Goal: Information Seeking & Learning: Understand process/instructions

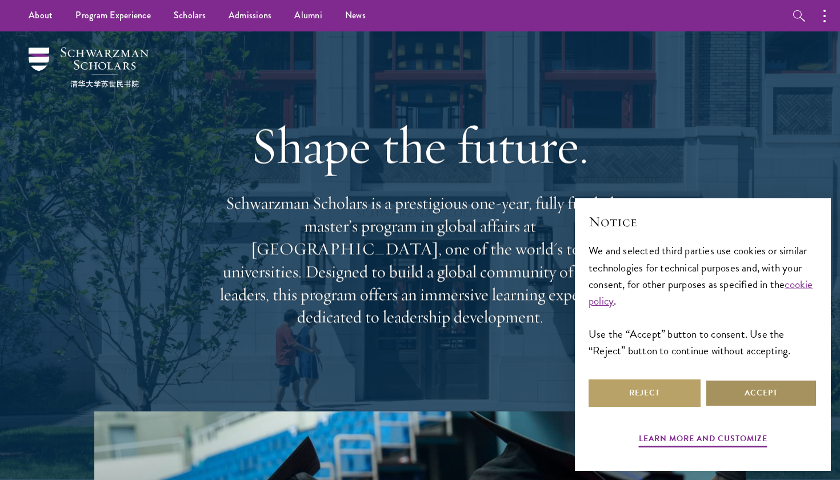
click at [741, 402] on button "Accept" at bounding box center [761, 392] width 112 height 27
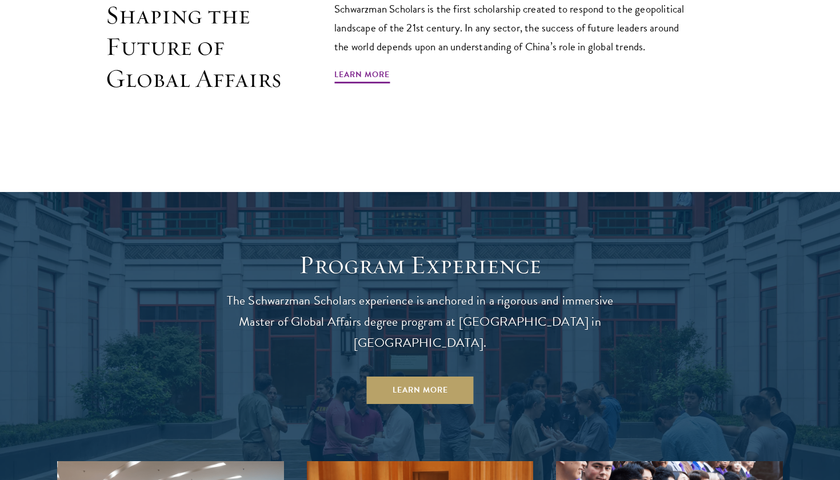
scroll to position [907, 0]
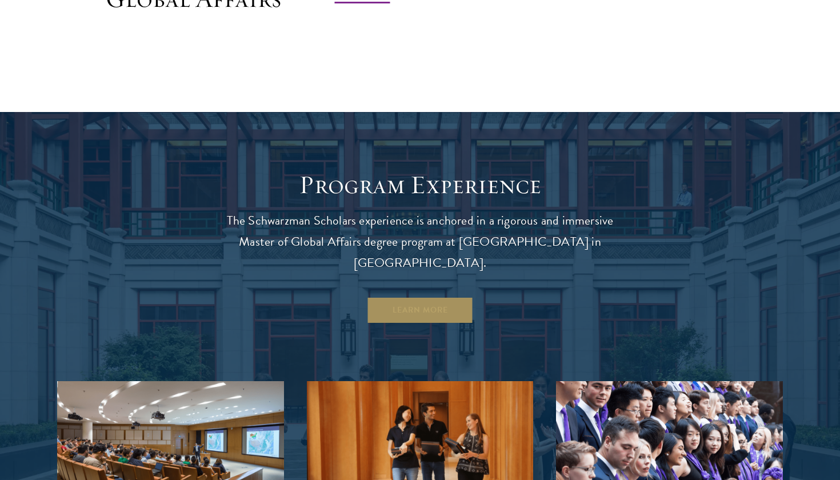
click at [441, 297] on link "Learn More" at bounding box center [420, 310] width 107 height 27
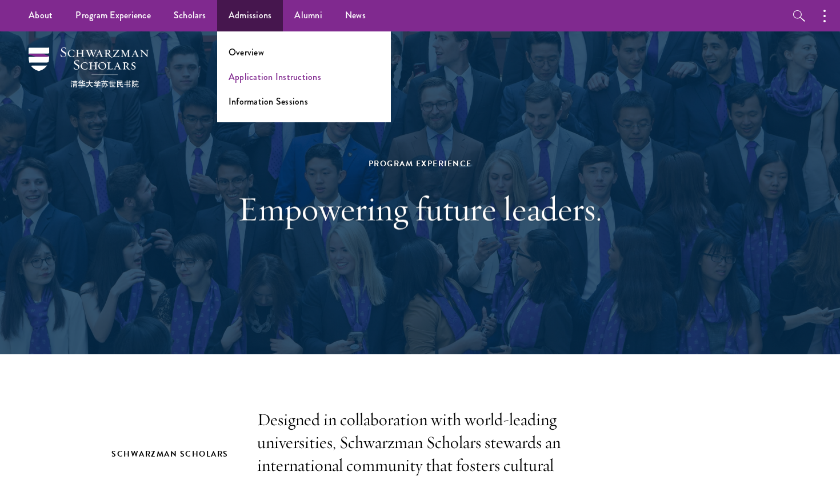
click at [255, 79] on link "Application Instructions" at bounding box center [275, 76] width 93 height 13
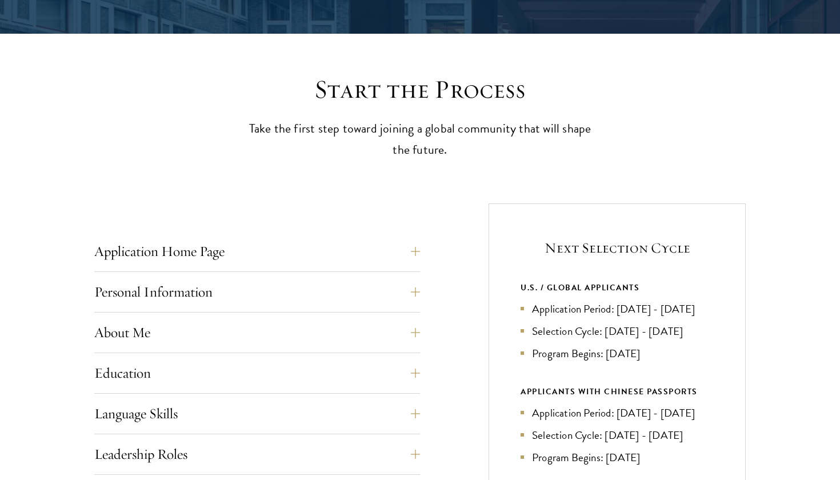
scroll to position [306, 0]
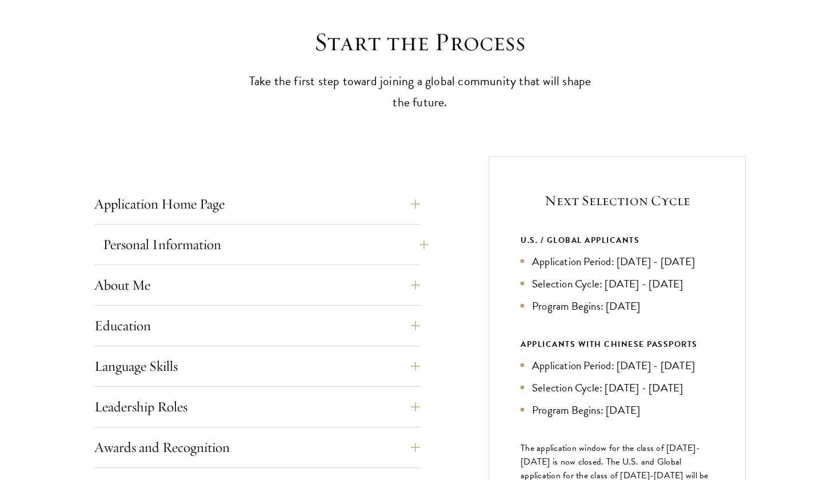
click at [321, 239] on button "Personal Information" at bounding box center [266, 244] width 326 height 27
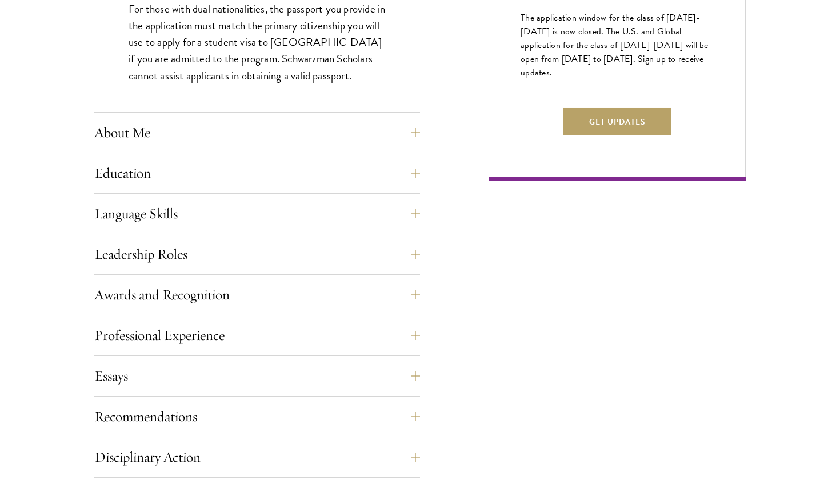
scroll to position [763, 0]
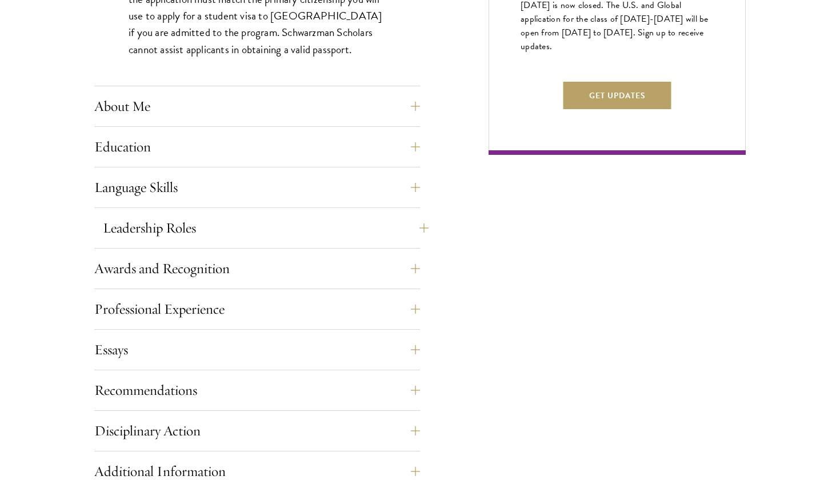
click at [321, 231] on button "Leadership Roles" at bounding box center [266, 227] width 326 height 27
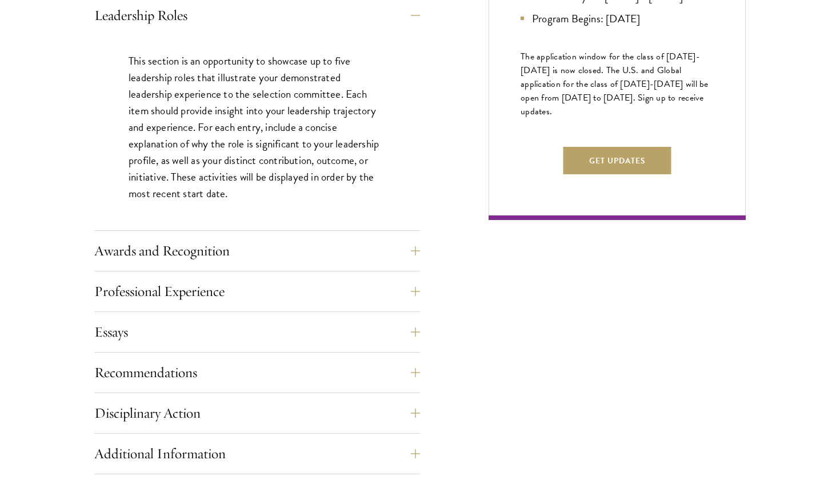
scroll to position [708, 0]
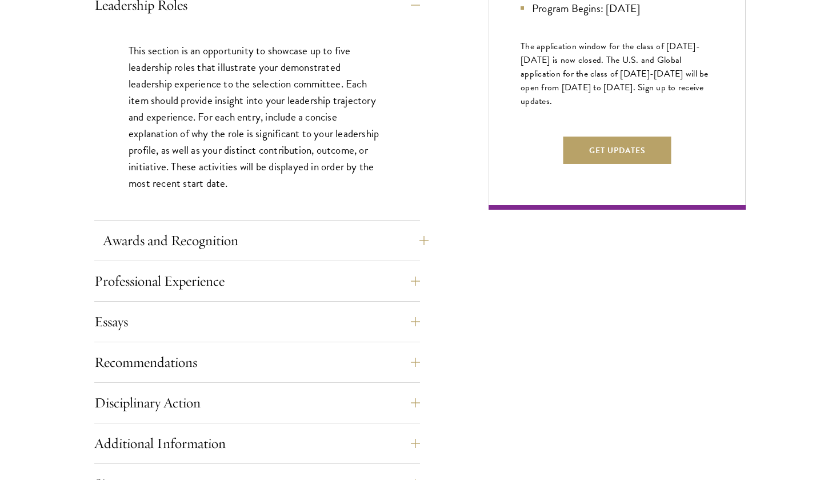
click at [330, 243] on button "Awards and Recognition" at bounding box center [266, 240] width 326 height 27
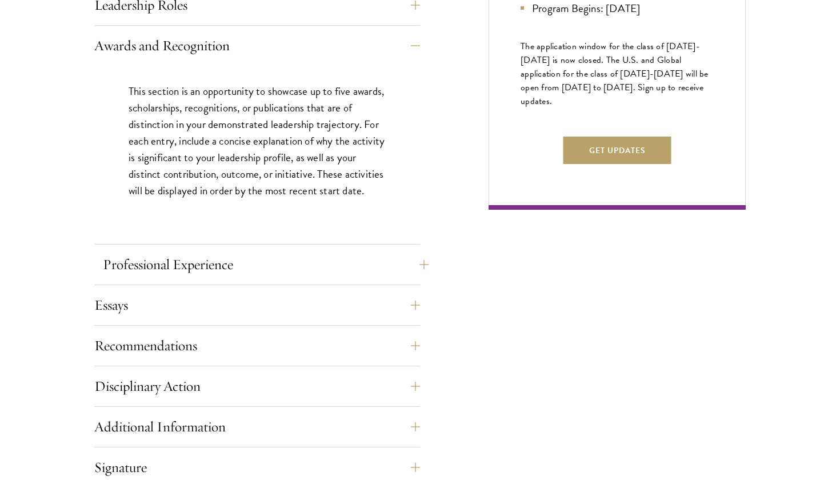
click at [328, 259] on button "Professional Experience" at bounding box center [266, 264] width 326 height 27
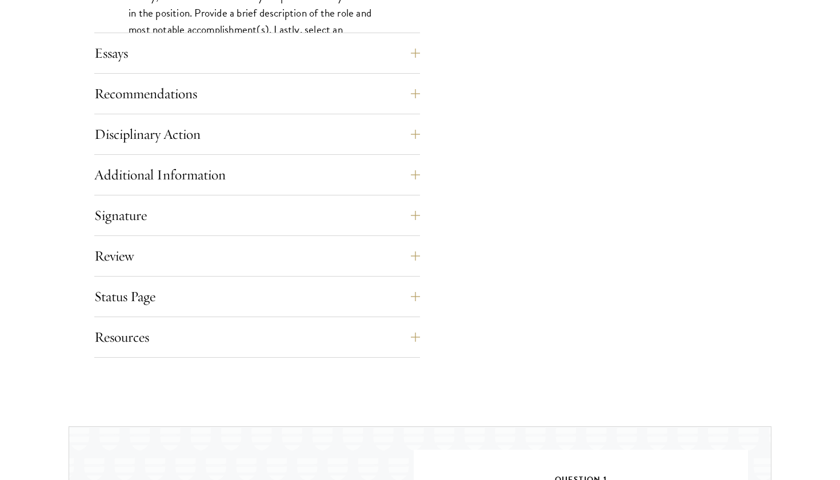
scroll to position [1124, 0]
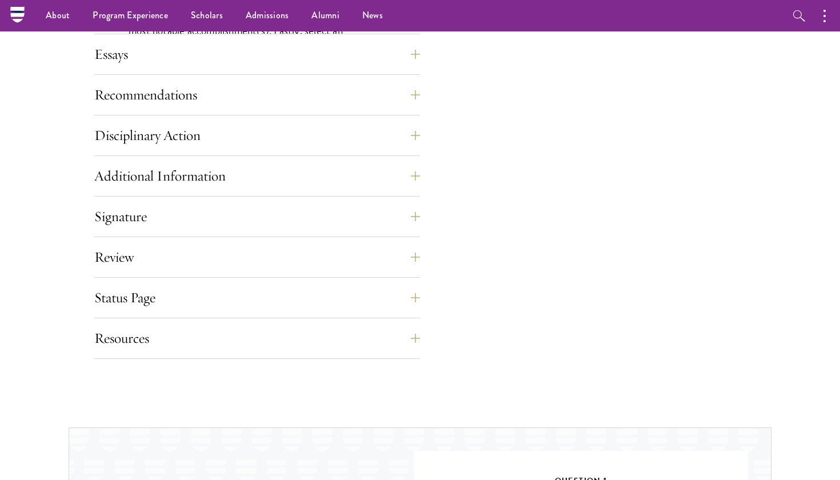
click at [350, 230] on div "Signature Applicants are required to confirm and certify that all information p…" at bounding box center [257, 220] width 326 height 34
click at [343, 214] on button "Signature" at bounding box center [266, 216] width 326 height 27
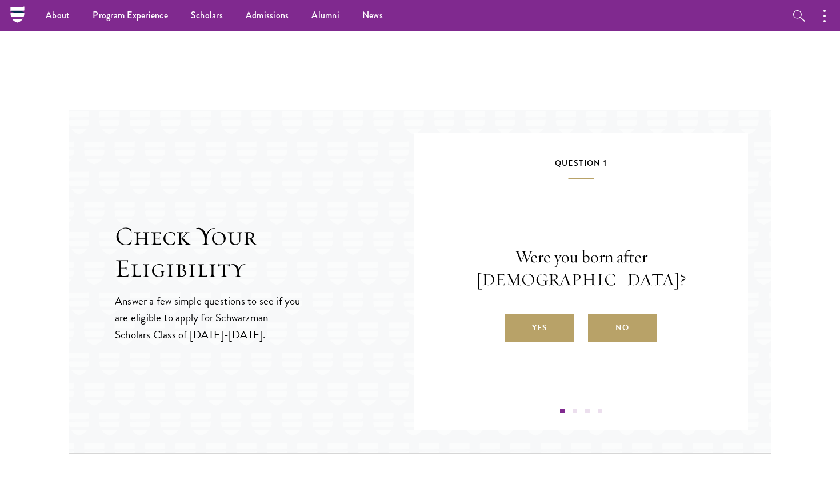
scroll to position [1340, 0]
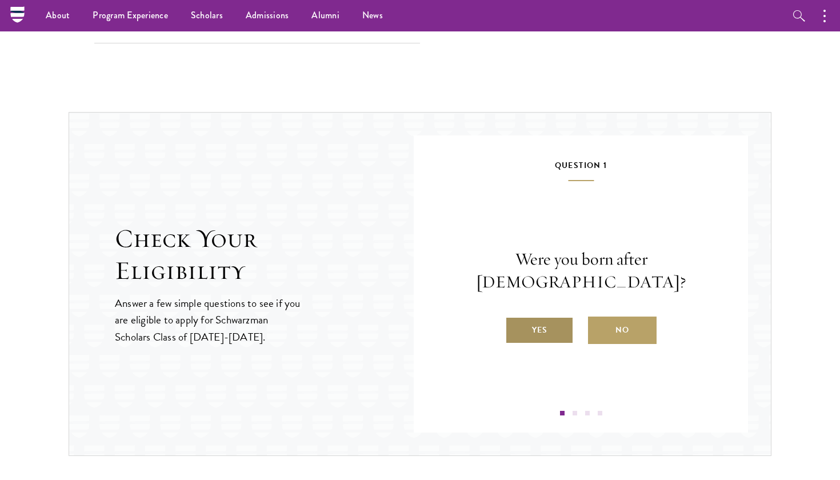
click at [530, 320] on label "Yes" at bounding box center [539, 330] width 69 height 27
click at [515, 320] on input "Yes" at bounding box center [510, 323] width 10 height 10
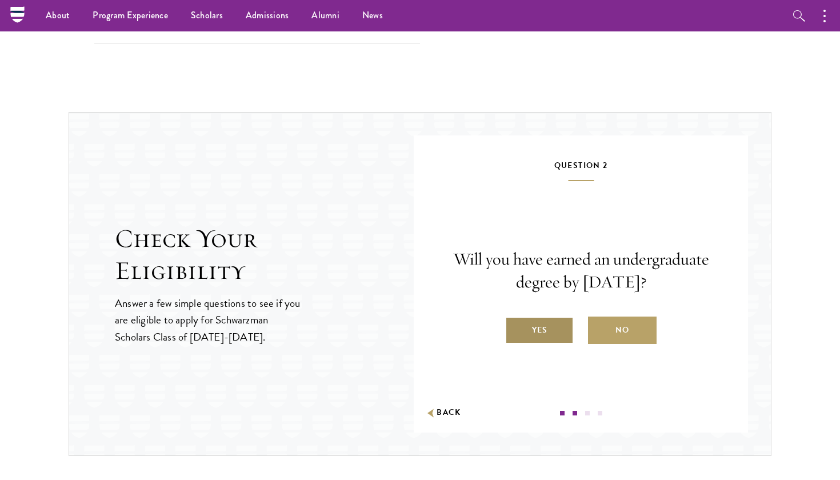
click at [530, 320] on label "Yes" at bounding box center [539, 330] width 69 height 27
click at [515, 320] on input "Yes" at bounding box center [510, 323] width 10 height 10
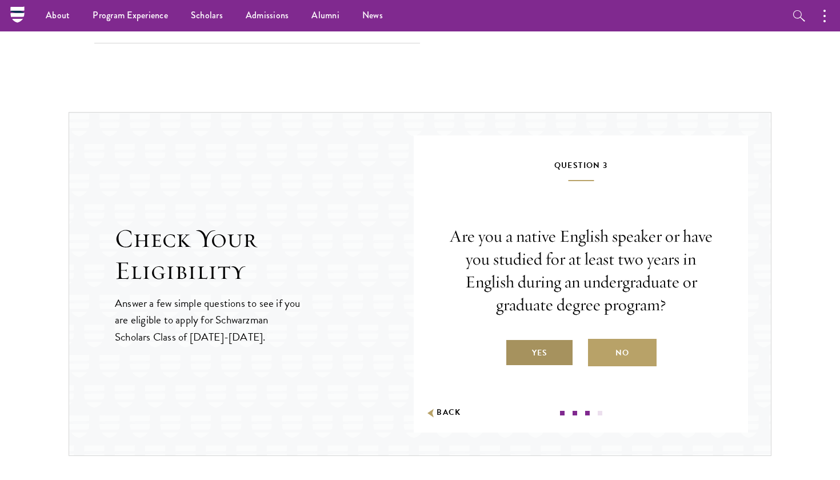
click at [531, 350] on label "Yes" at bounding box center [539, 352] width 69 height 27
click at [515, 350] on input "Yes" at bounding box center [510, 346] width 10 height 10
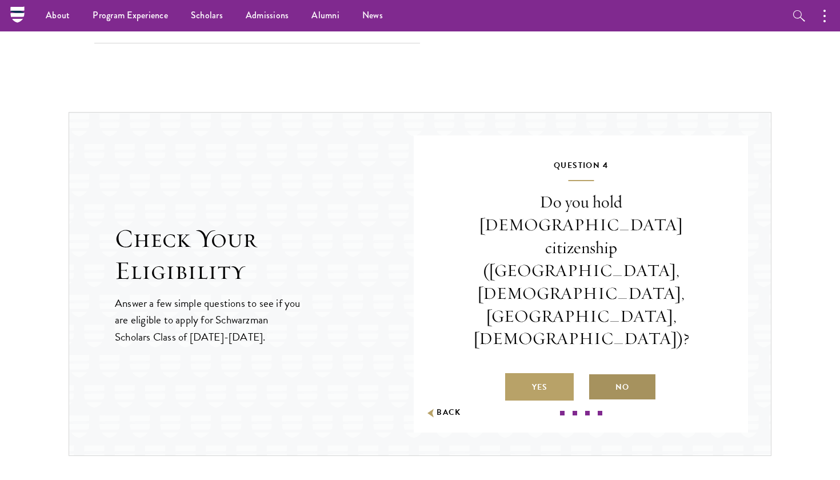
click at [626, 373] on label "No" at bounding box center [622, 386] width 69 height 27
click at [598, 375] on input "No" at bounding box center [593, 380] width 10 height 10
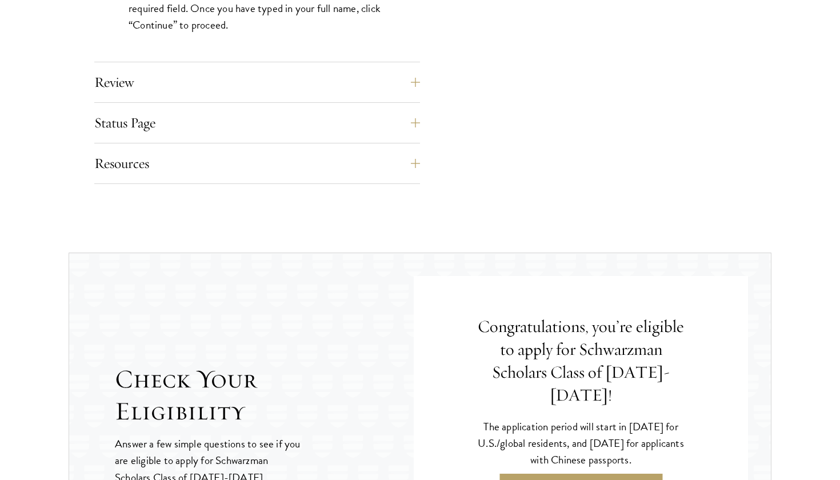
scroll to position [1291, 0]
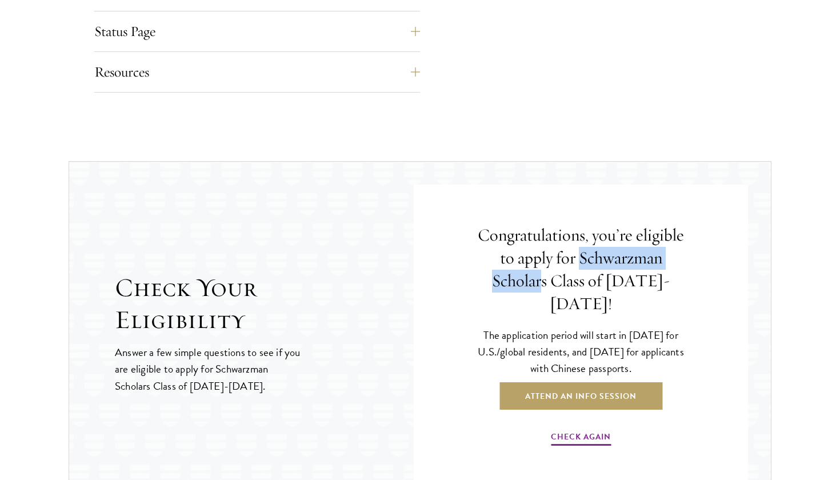
drag, startPoint x: 580, startPoint y: 269, endPoint x: 535, endPoint y: 297, distance: 53.9
click at [535, 297] on h4 "Congratulations, you’re eligible to apply for Schwarzman Scholars Class of 2027…" at bounding box center [581, 269] width 209 height 91
copy h4 "Schwarzman Scholar"
